Goal: Information Seeking & Learning: Check status

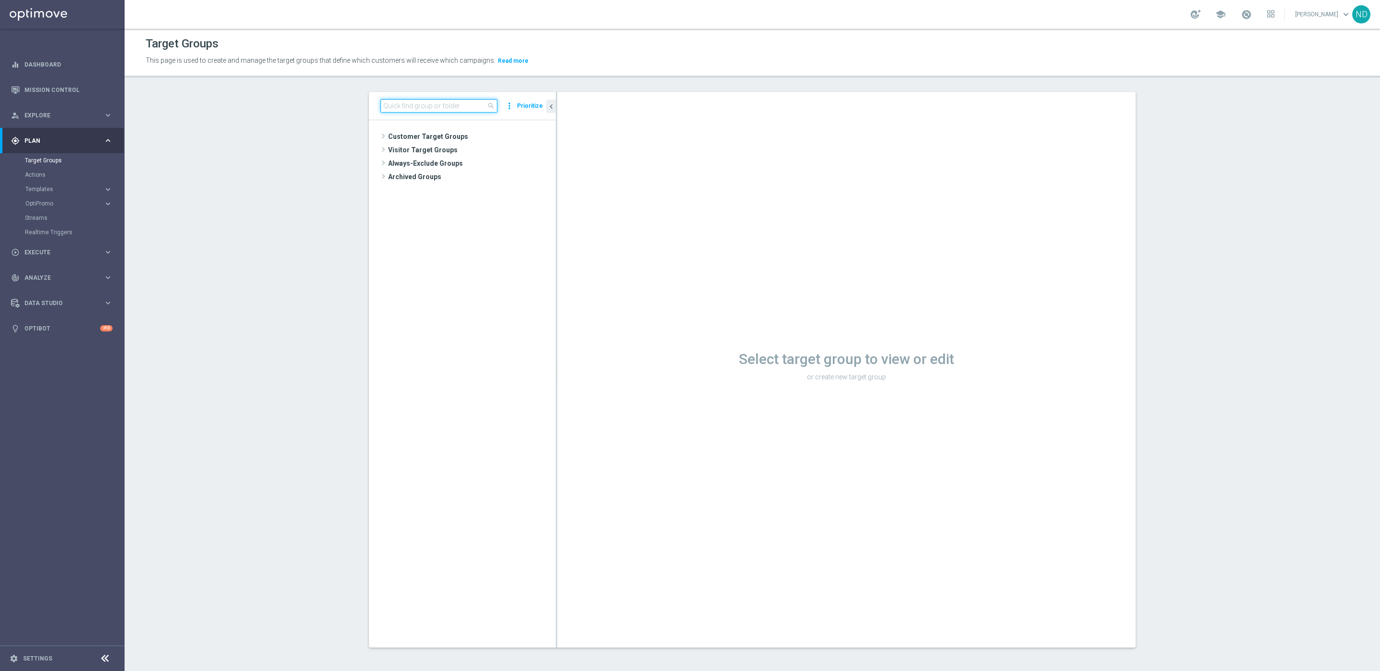
click at [430, 106] on input at bounding box center [438, 105] width 117 height 13
click at [39, 87] on link "Mission Control" at bounding box center [68, 89] width 88 height 25
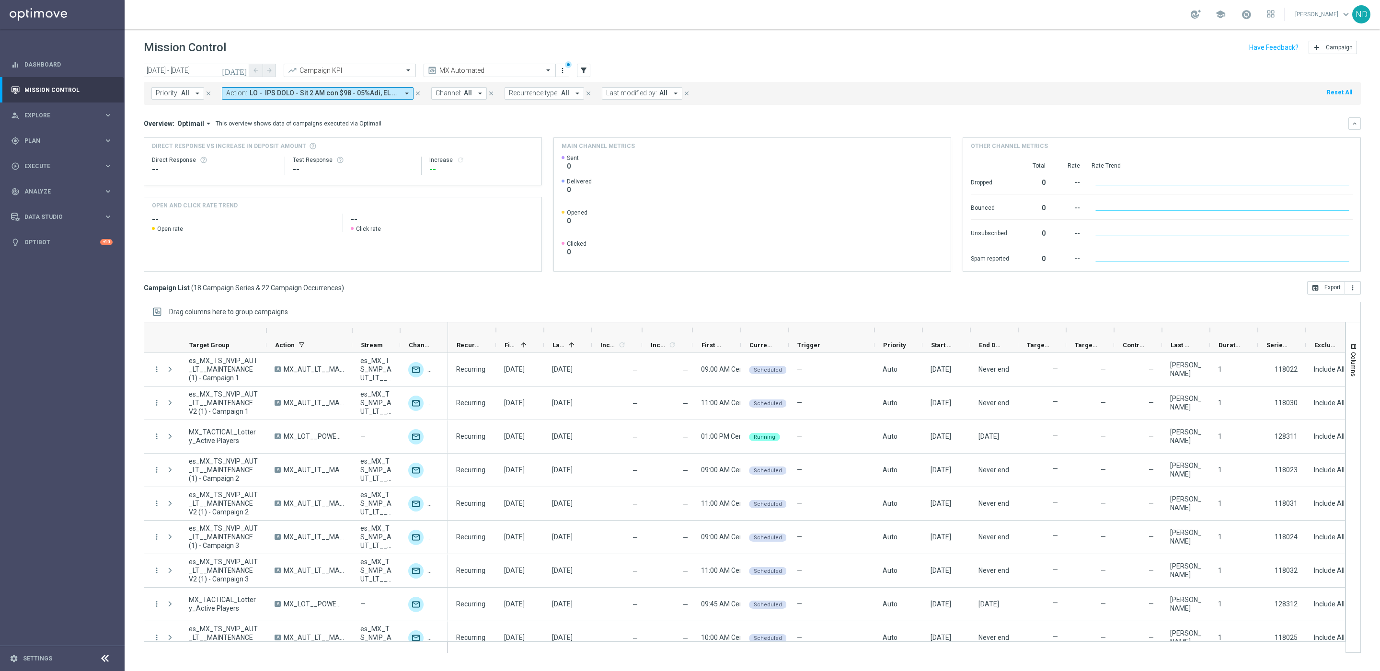
click at [242, 69] on icon "[DATE]" at bounding box center [235, 70] width 26 height 9
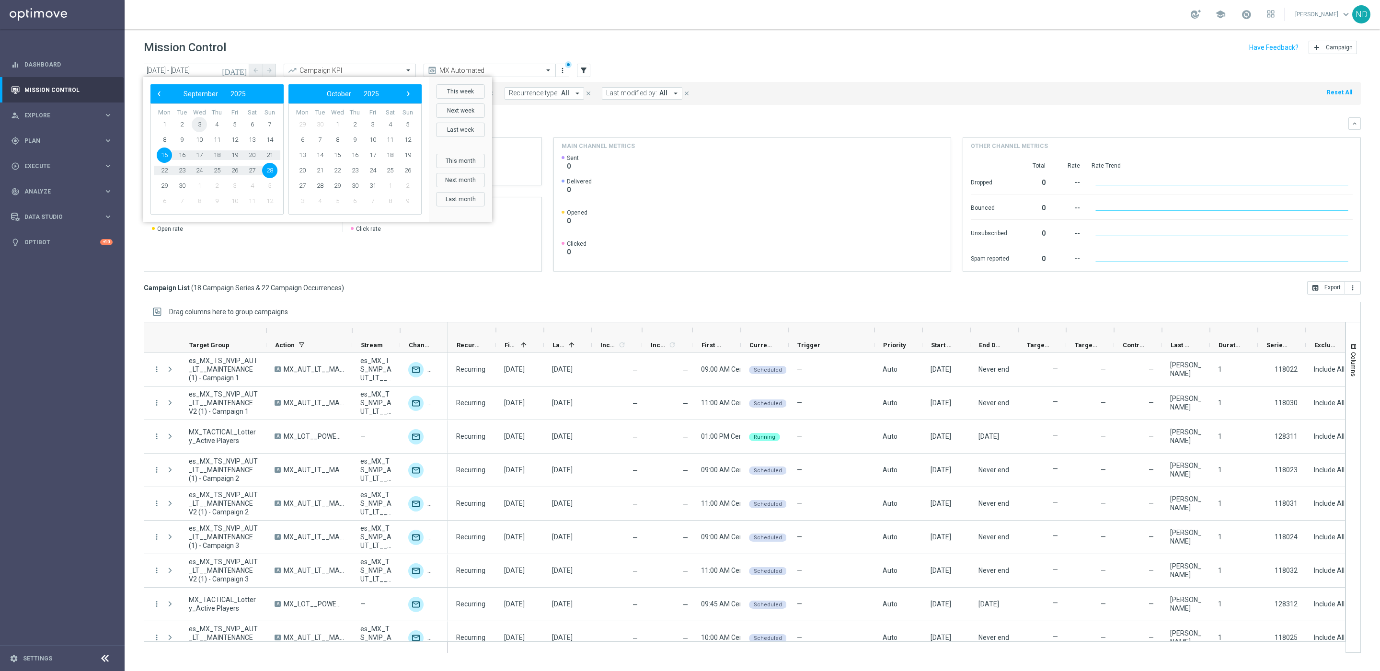
click at [197, 124] on span "3" at bounding box center [199, 124] width 15 height 15
click at [269, 127] on span "7" at bounding box center [269, 124] width 15 height 15
type input "[DATE] - [DATE]"
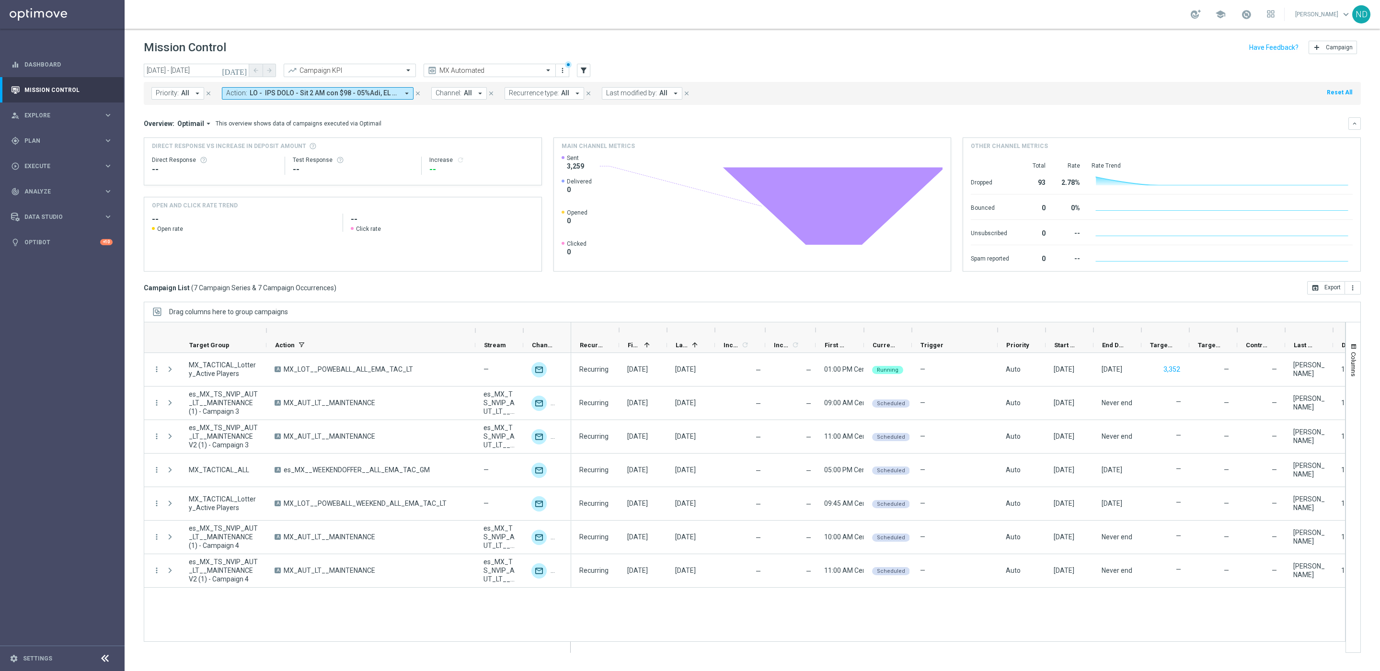
drag, startPoint x: 353, startPoint y: 330, endPoint x: 477, endPoint y: 334, distance: 123.2
click at [477, 334] on div at bounding box center [475, 330] width 4 height 15
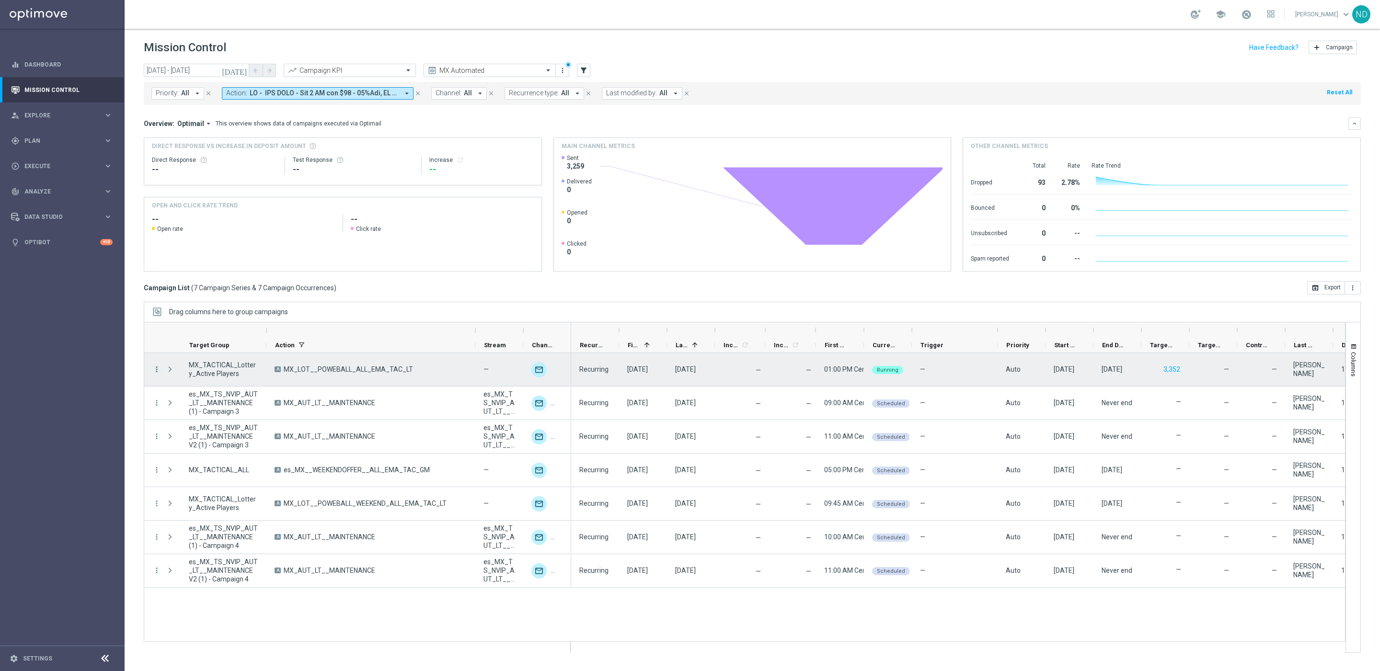
click at [156, 372] on icon "more_vert" at bounding box center [156, 369] width 9 height 9
click at [198, 378] on span "Campaign Details" at bounding box center [200, 376] width 48 height 7
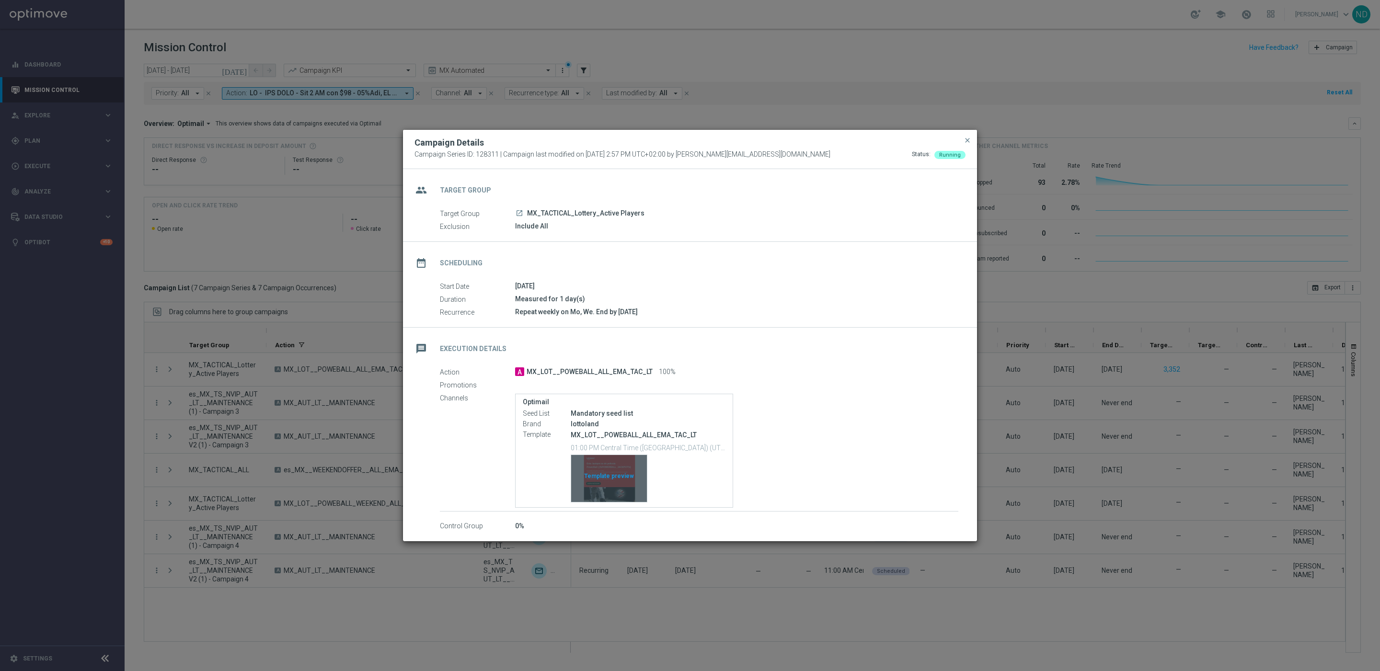
click at [616, 474] on div "Template preview" at bounding box center [609, 478] width 76 height 47
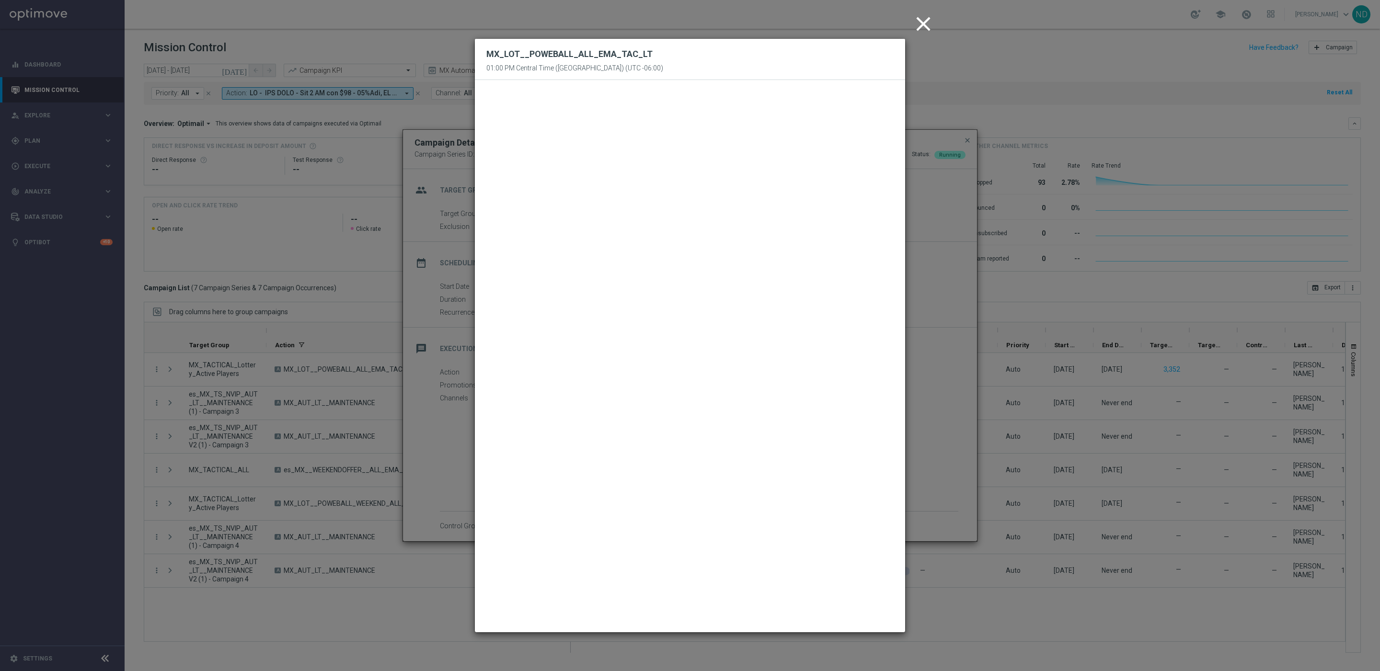
click at [919, 26] on icon "close" at bounding box center [923, 24] width 24 height 24
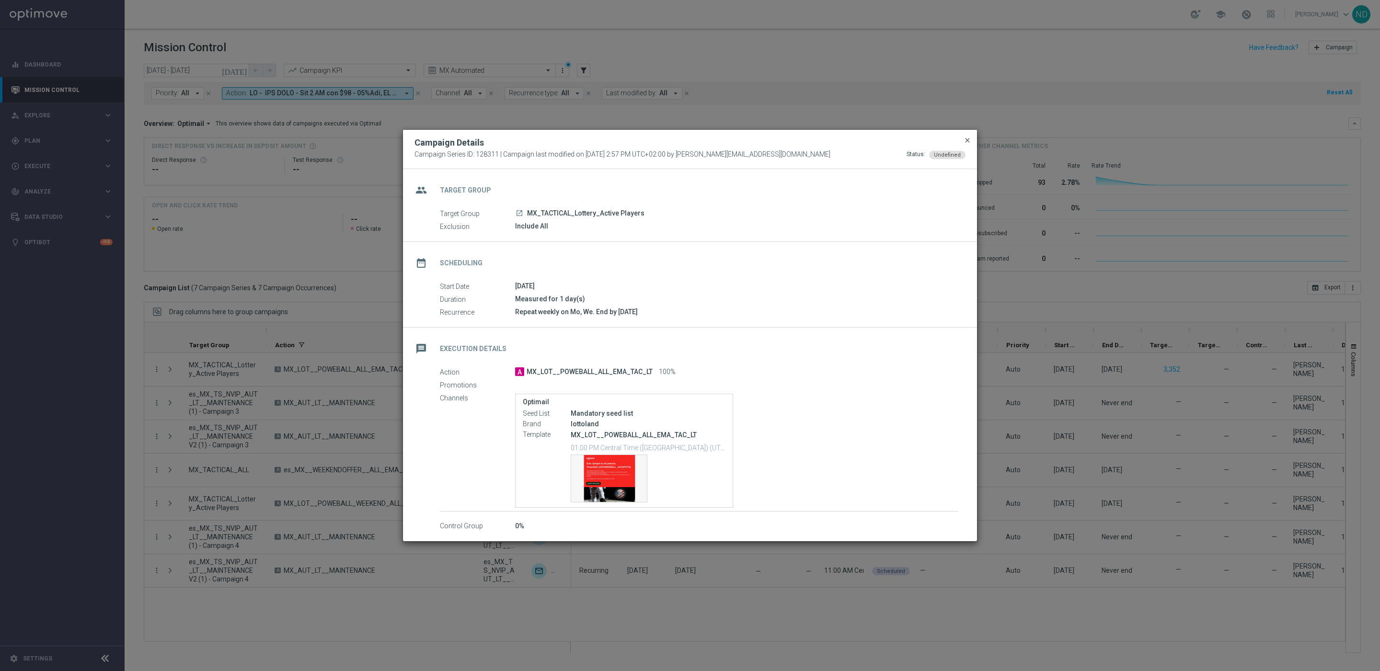
click at [963, 137] on span "close" at bounding box center [967, 141] width 8 height 8
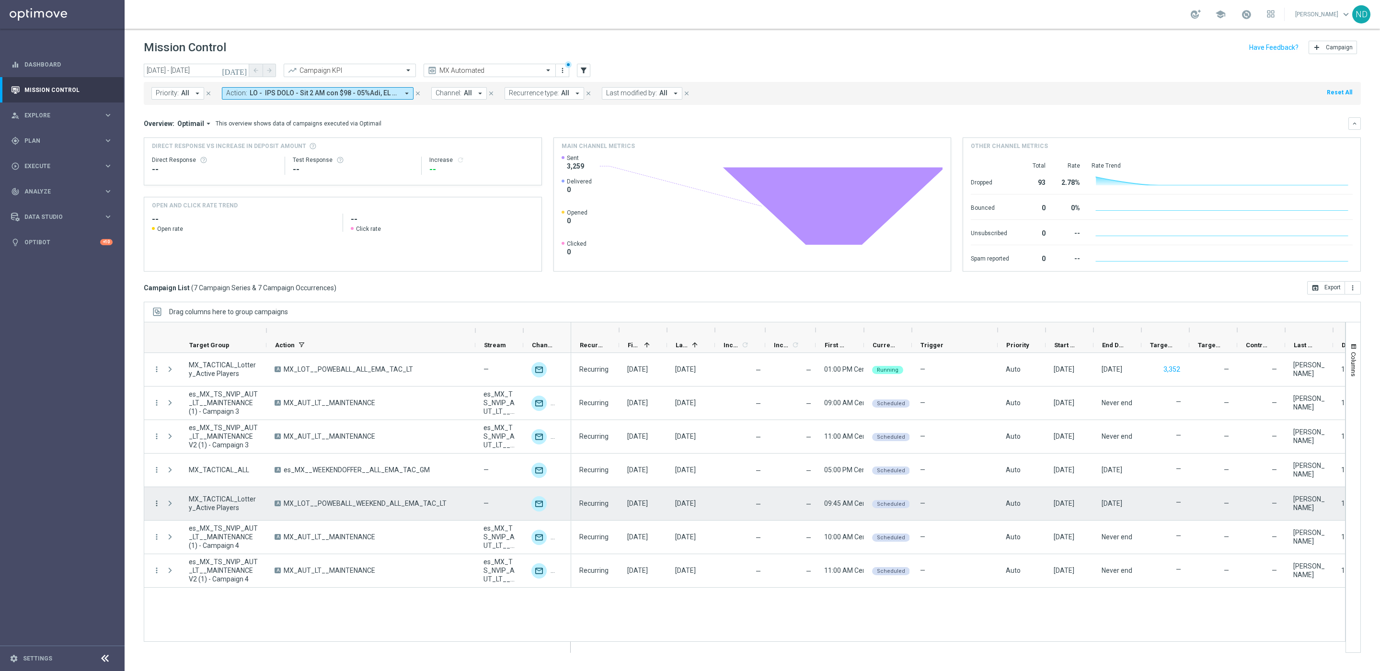
click at [155, 505] on icon "more_vert" at bounding box center [156, 503] width 9 height 9
click at [435, 634] on div "more_vert MX_TACTICAL_Lottery_Active Players A MX_LOT__POWEBALL_ALL_EMA_TAC_LT …" at bounding box center [744, 497] width 1201 height 289
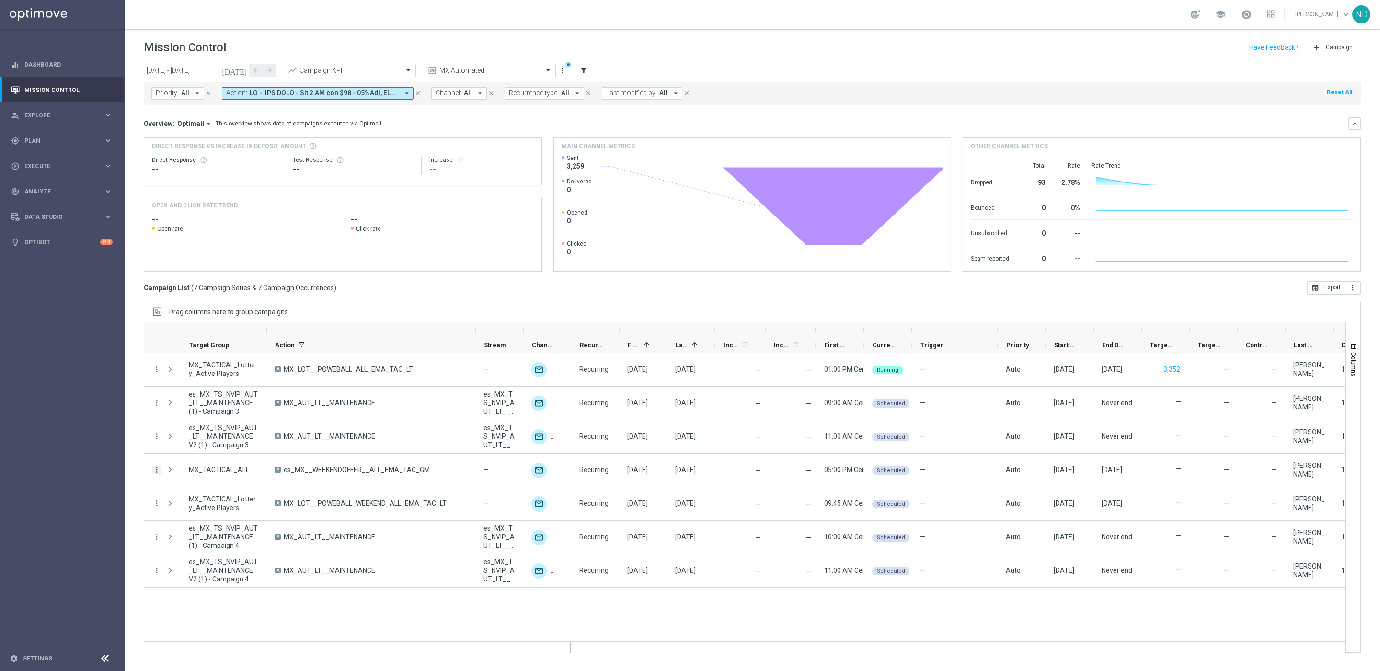
click at [160, 473] on icon "more_vert" at bounding box center [156, 470] width 9 height 9
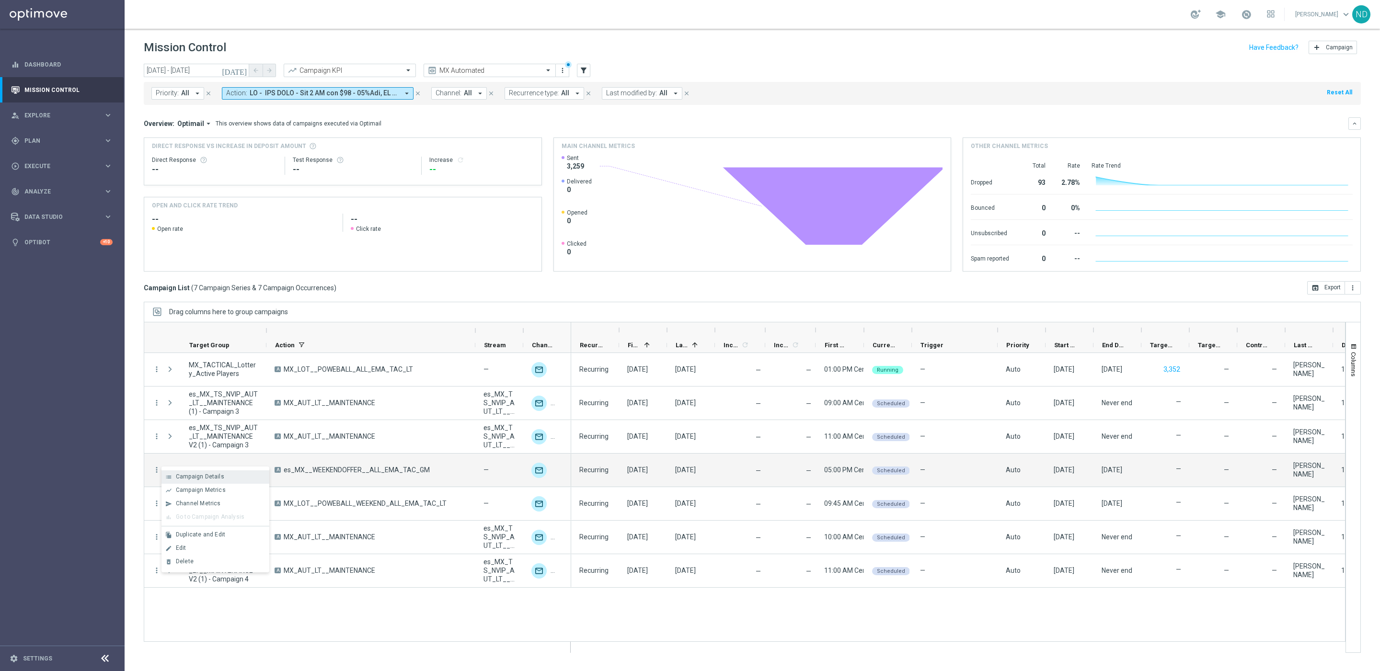
click at [246, 474] on div "Campaign Details" at bounding box center [220, 476] width 89 height 7
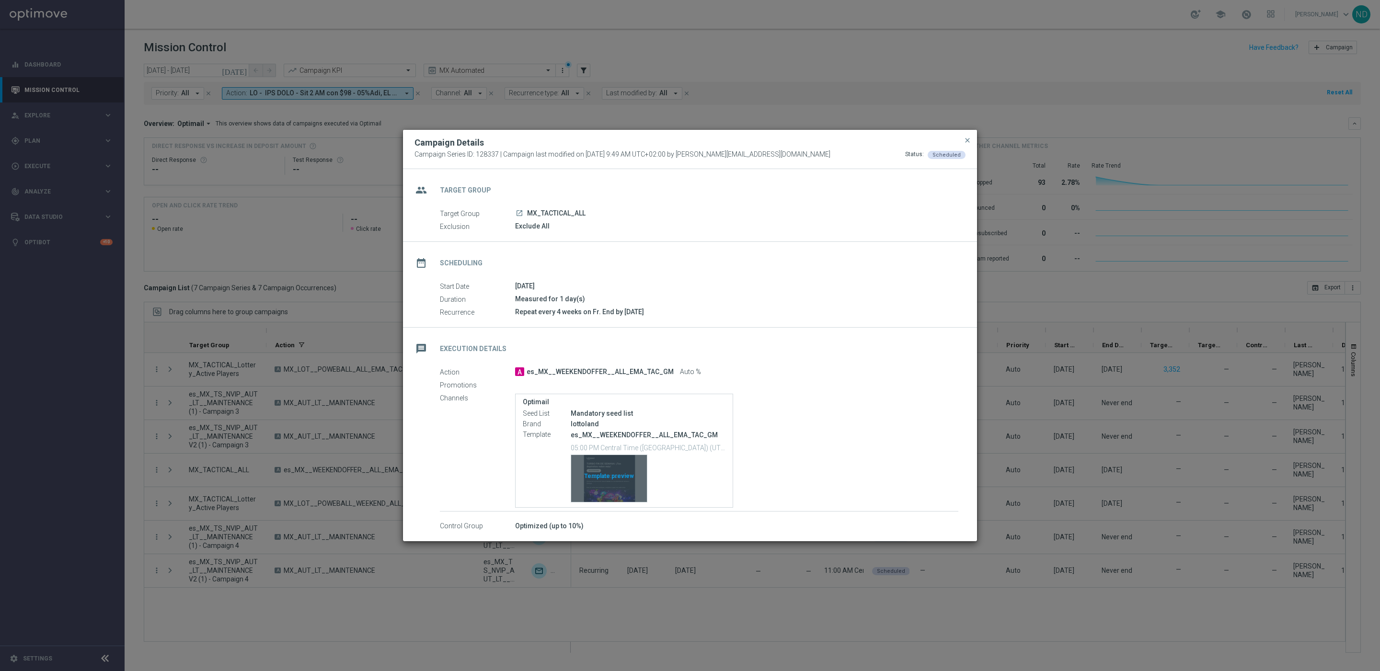
click at [605, 484] on div "Template preview" at bounding box center [609, 478] width 76 height 47
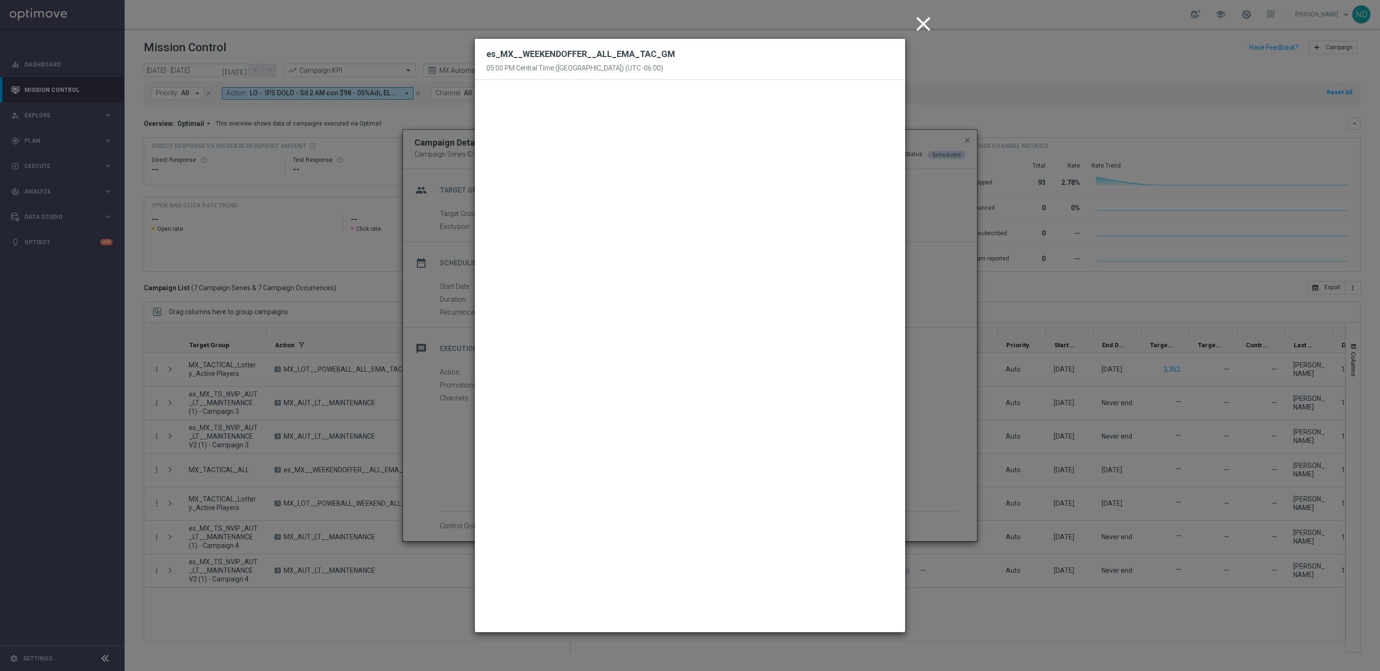
click at [914, 21] on icon "close" at bounding box center [923, 24] width 24 height 24
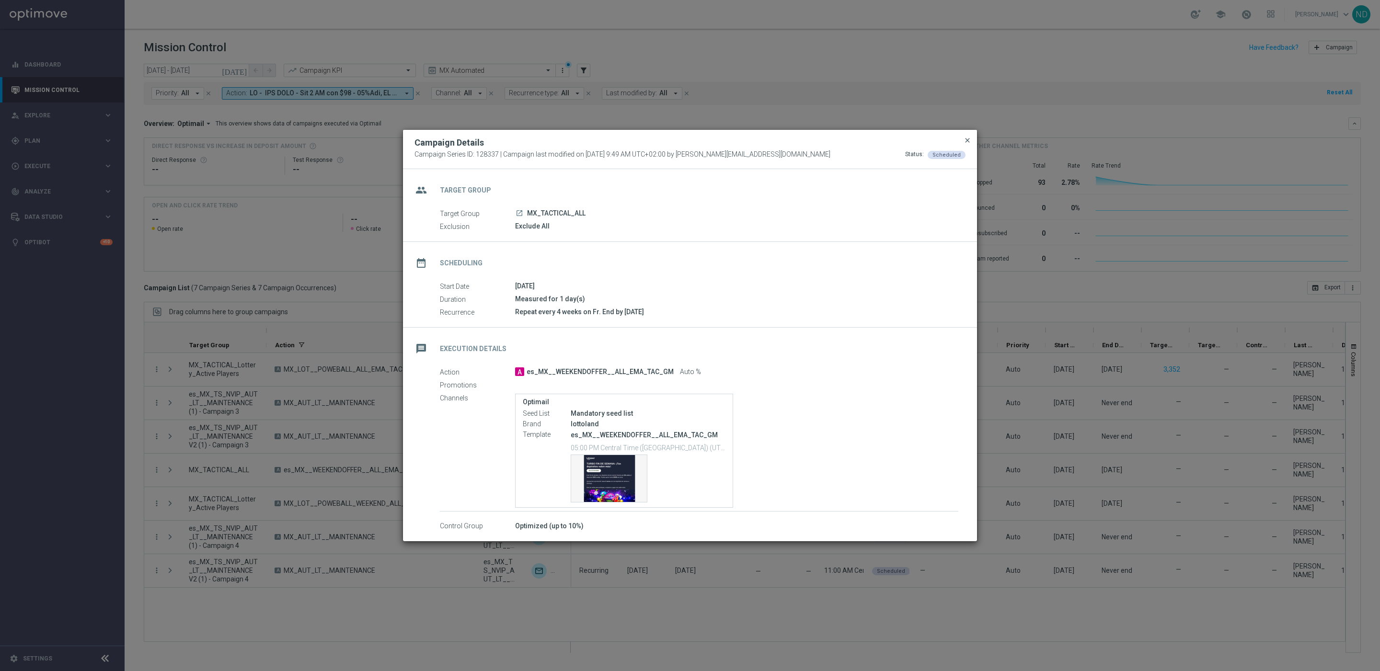
click at [965, 142] on span "close" at bounding box center [967, 141] width 8 height 8
